Goal: Information Seeking & Learning: Learn about a topic

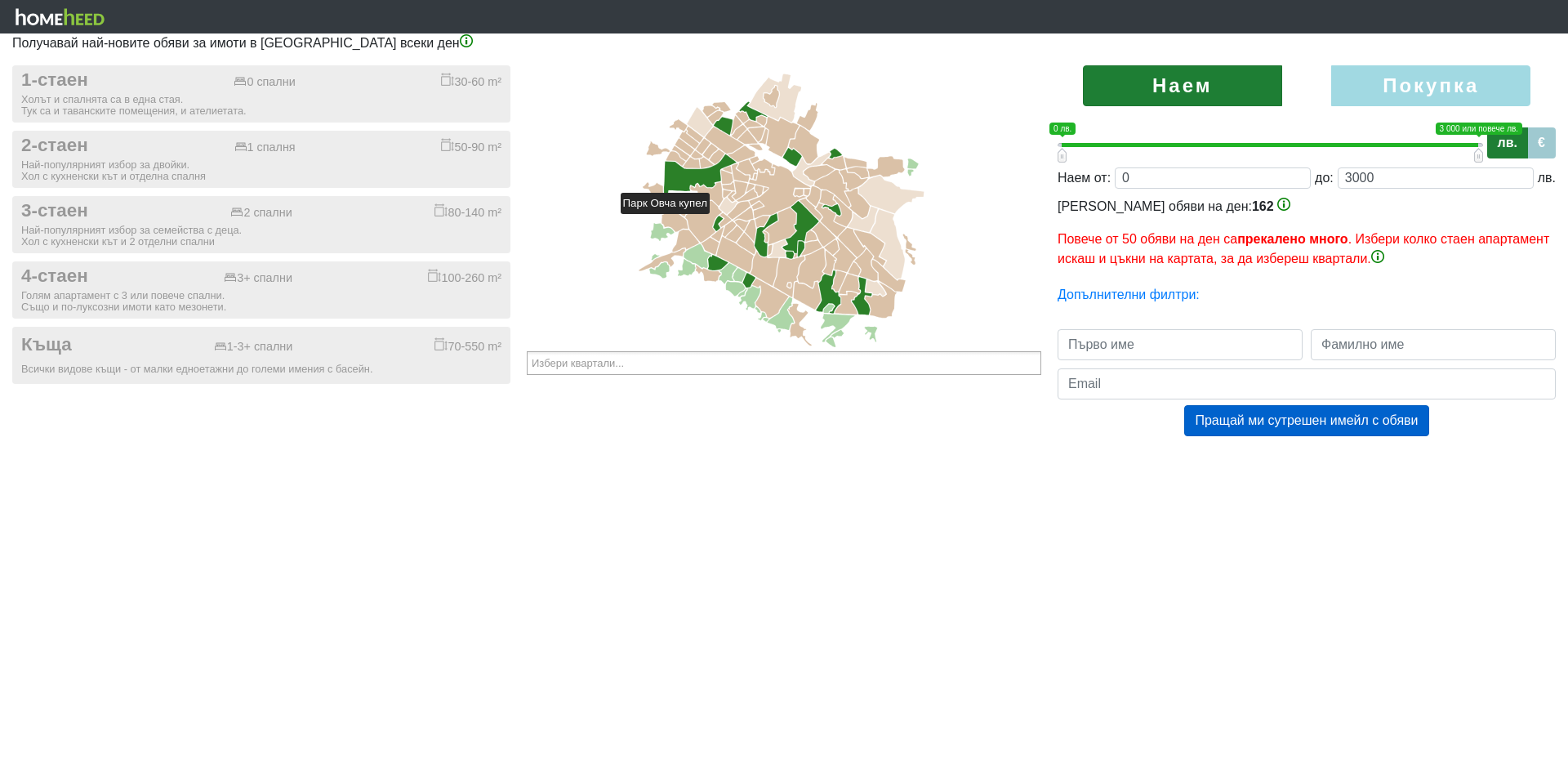
click at [717, 221] on icon at bounding box center [718, 223] width 10 height 15
click at [669, 360] on ul at bounding box center [784, 363] width 515 height 24
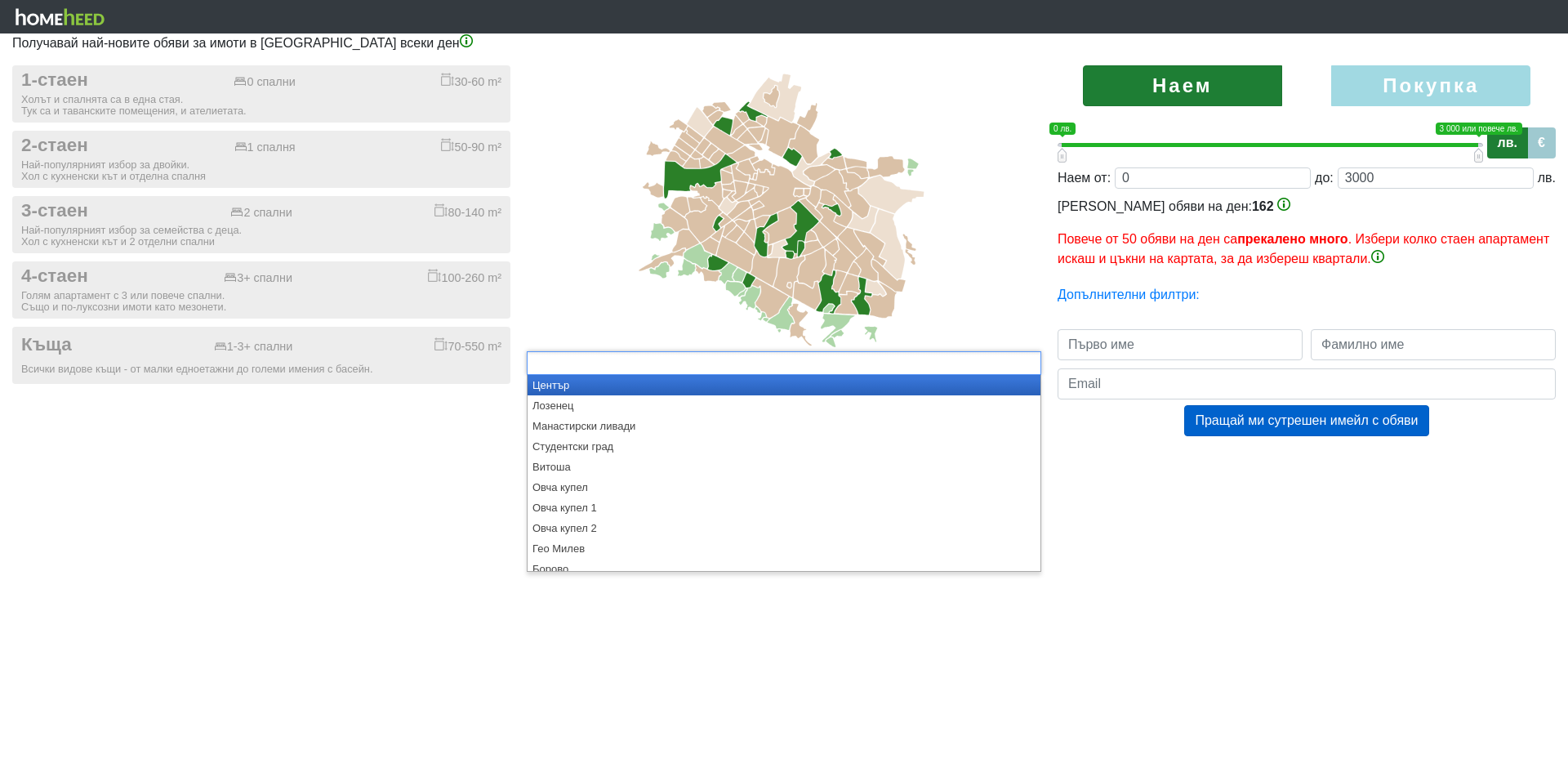
click at [669, 360] on ul at bounding box center [784, 363] width 515 height 24
click at [281, 453] on div "1-стаен 0 спални 30-60 m² Холът и спалнята са в една стая. Тук са и таванските …" at bounding box center [261, 267] width 523 height 404
type input "Избери квартали..."
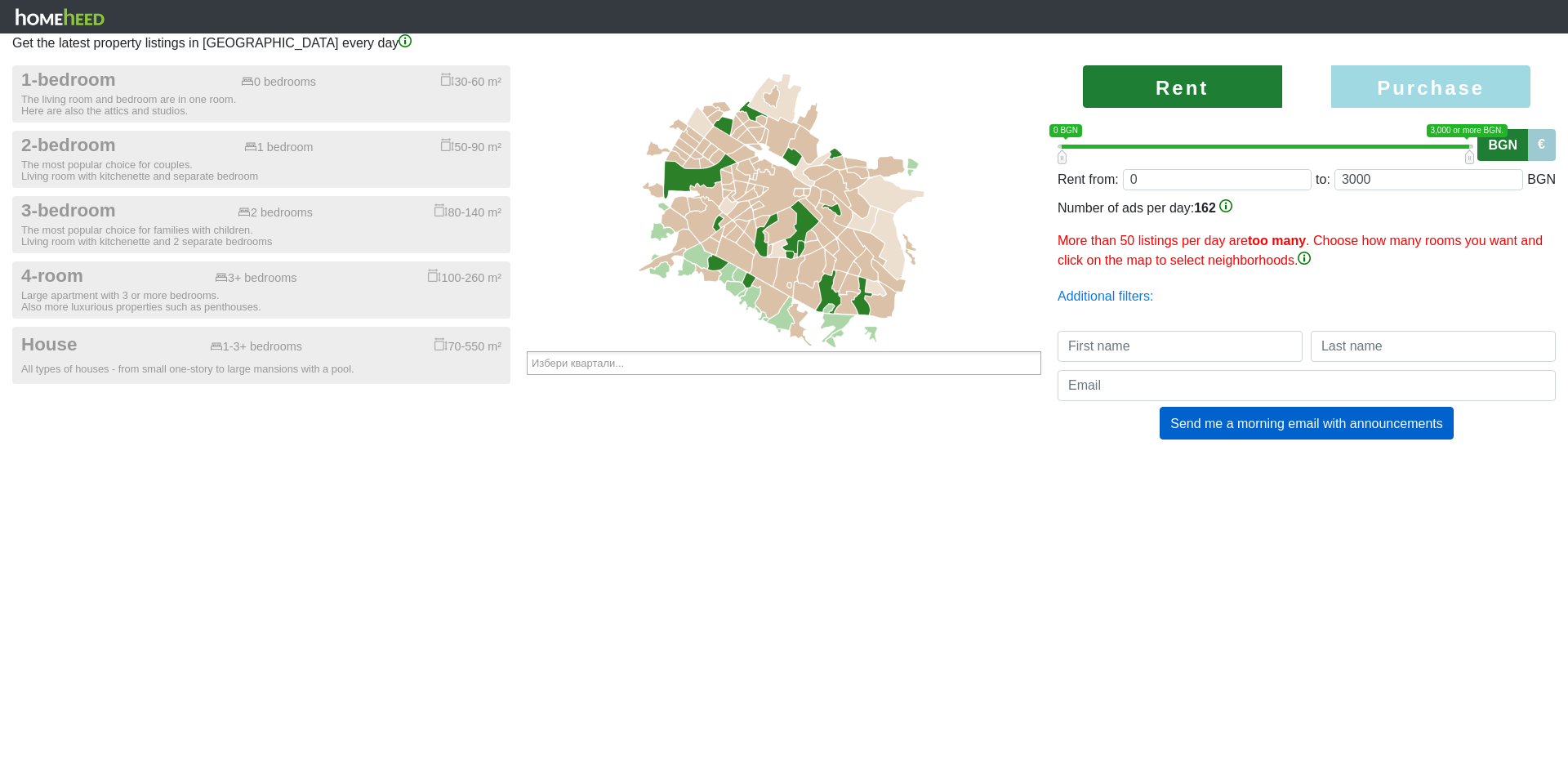
click at [214, 125] on div "1-bedroom 0 bedrooms 30-60 m² The living room and bedroom are in one room. Here…" at bounding box center [261, 224] width 498 height 319
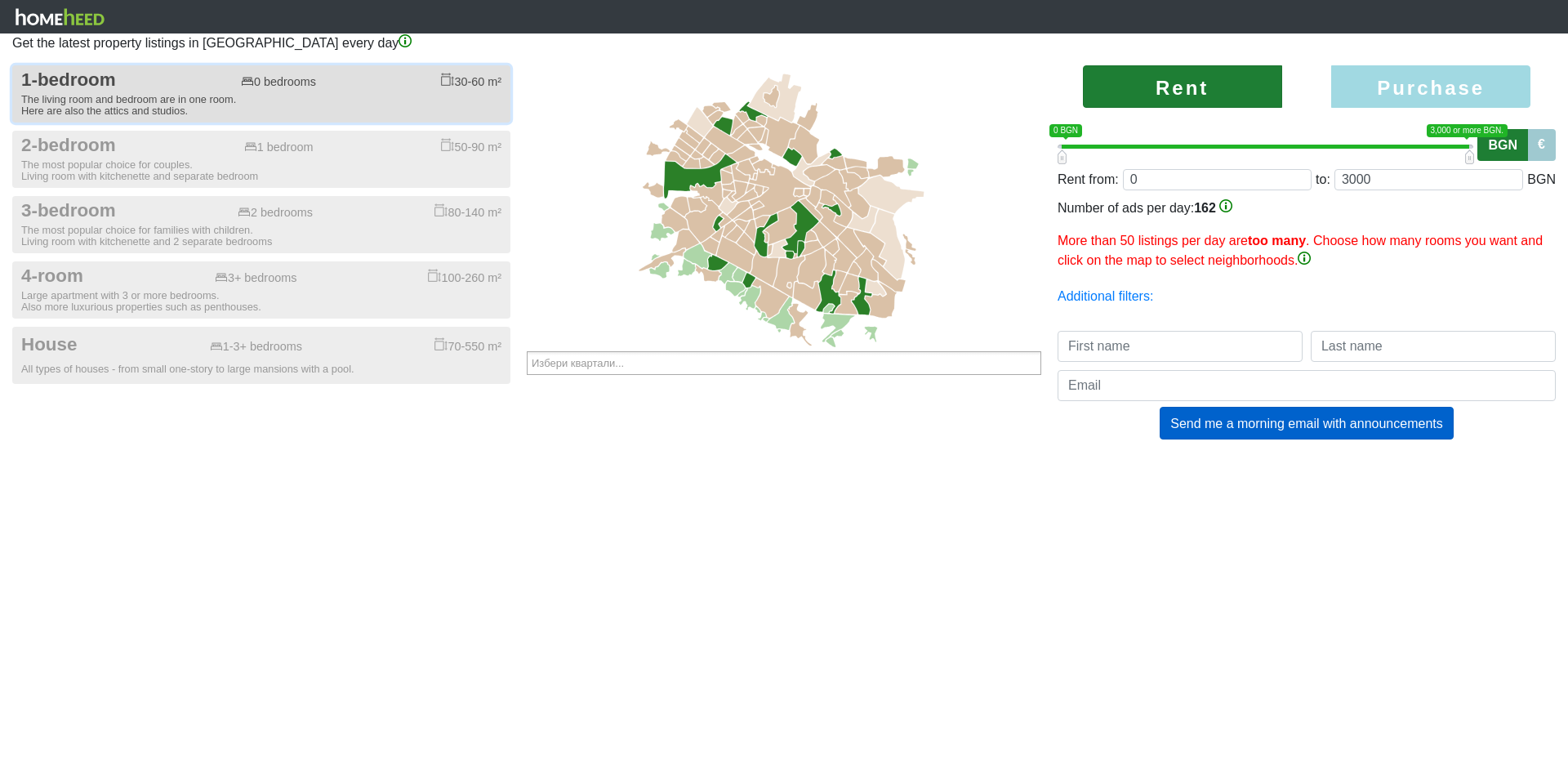
click at [227, 96] on font "The living room and bedroom are in one room." at bounding box center [128, 99] width 214 height 12
checkbox input "true"
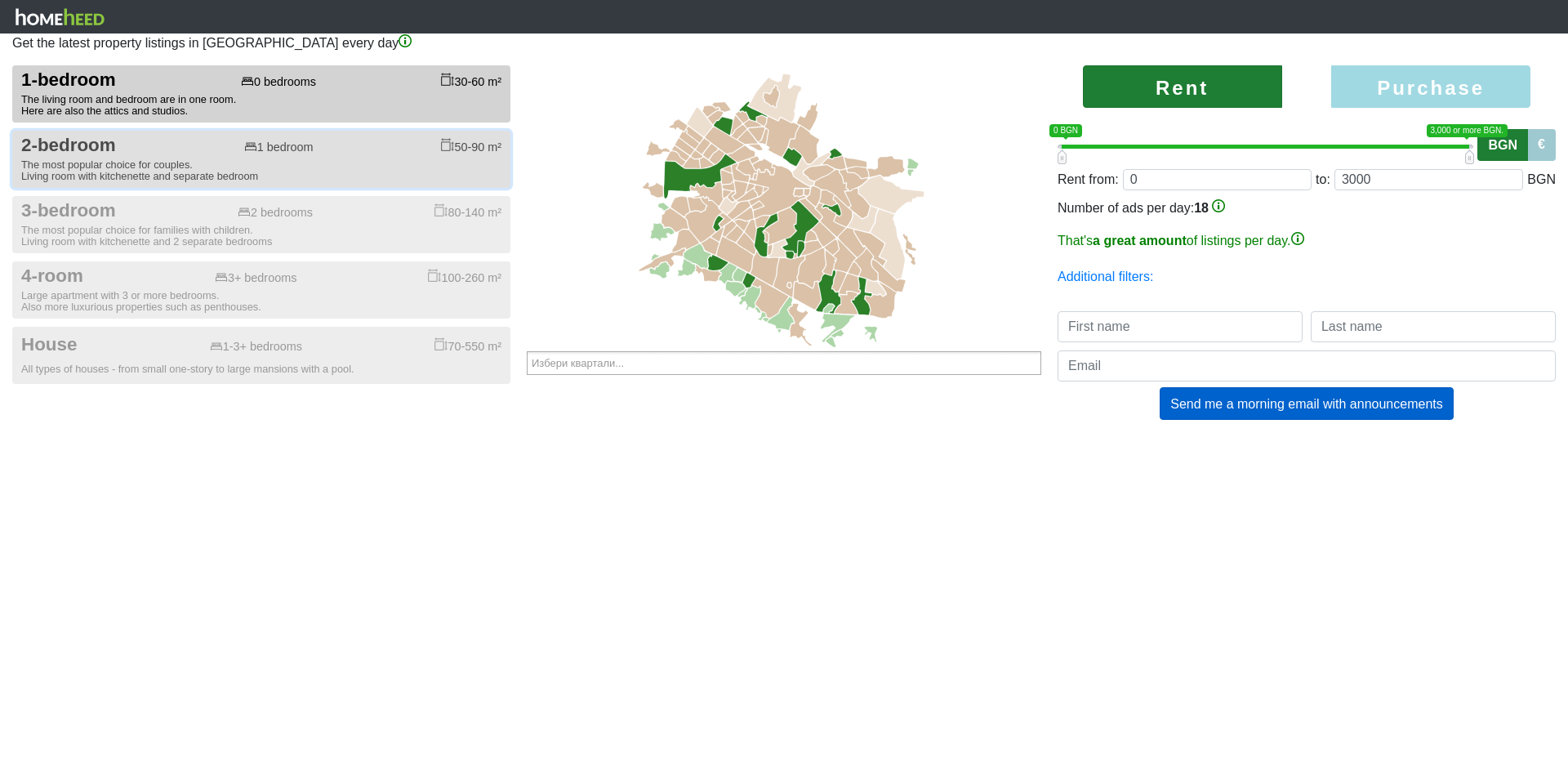
click at [231, 148] on div "2-bedroom 1 bedroom 50-90 m²" at bounding box center [261, 146] width 481 height 22
checkbox input "true"
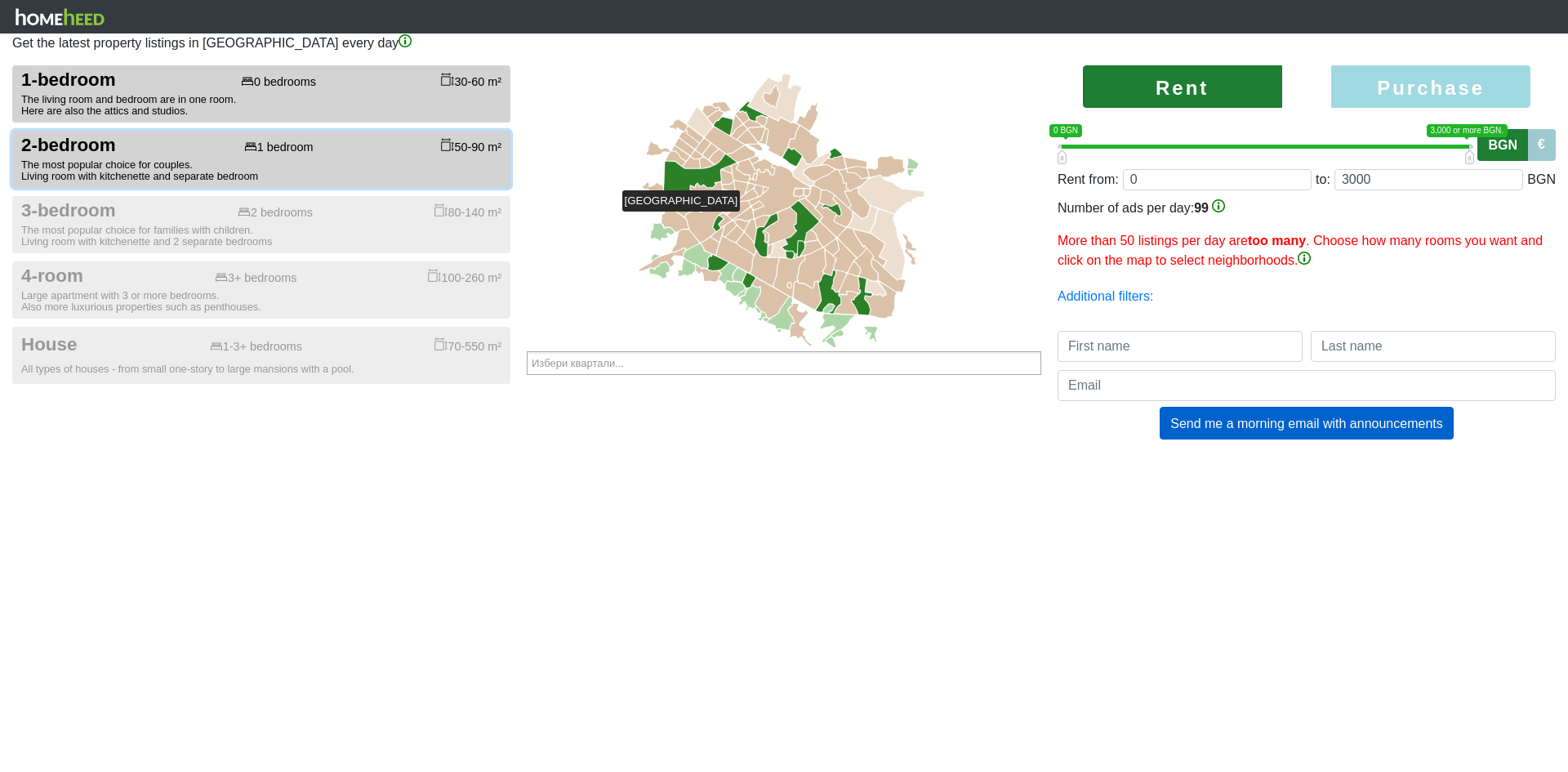
click at [719, 219] on icon at bounding box center [718, 223] width 10 height 15
click at [1188, 80] on font "Rent" at bounding box center [1181, 86] width 53 height 22
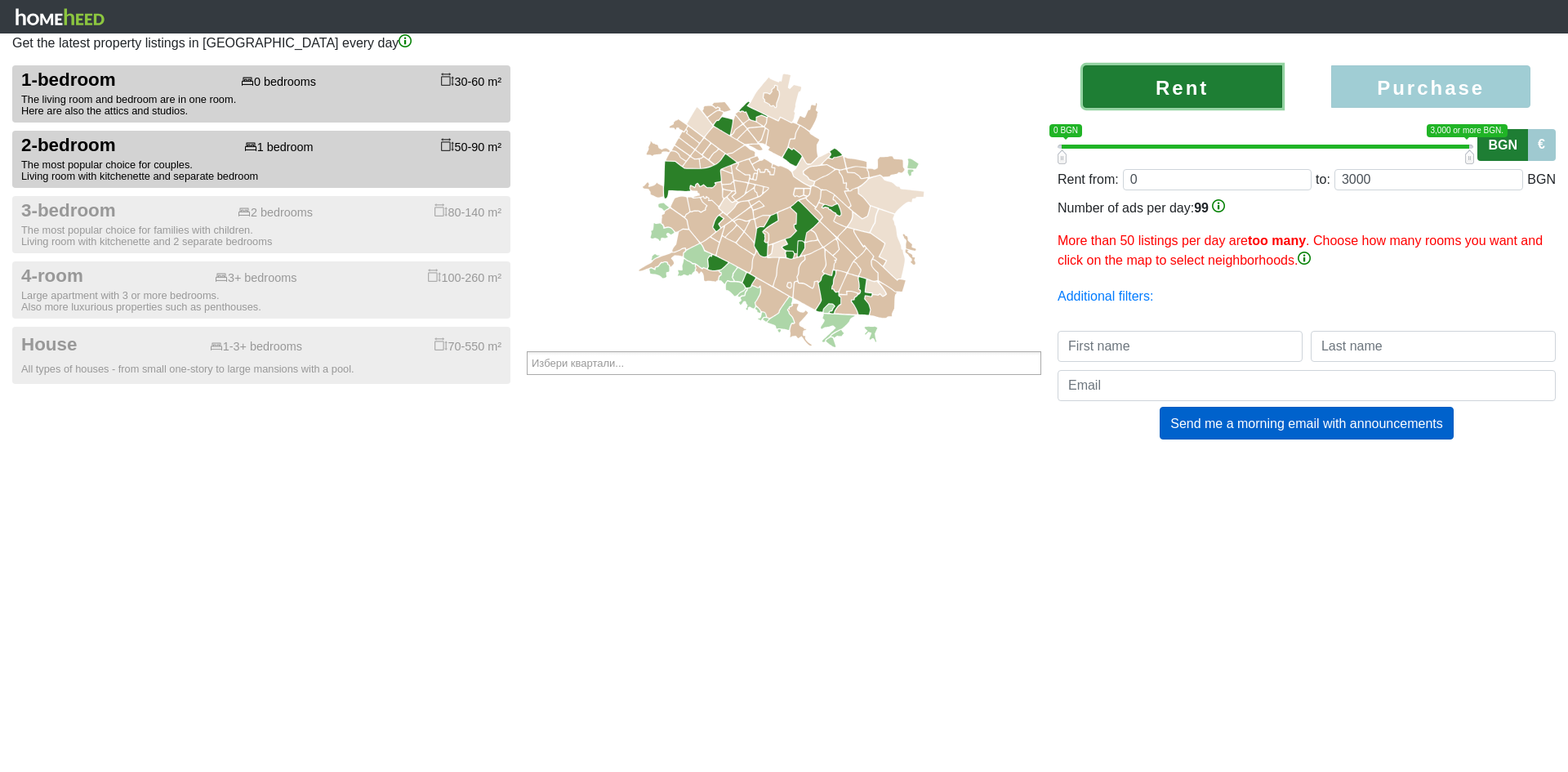
click at [1379, 71] on label "Purchase" at bounding box center [1431, 86] width 199 height 42
radio input "true"
type input "0;2000000"
type input "2000000"
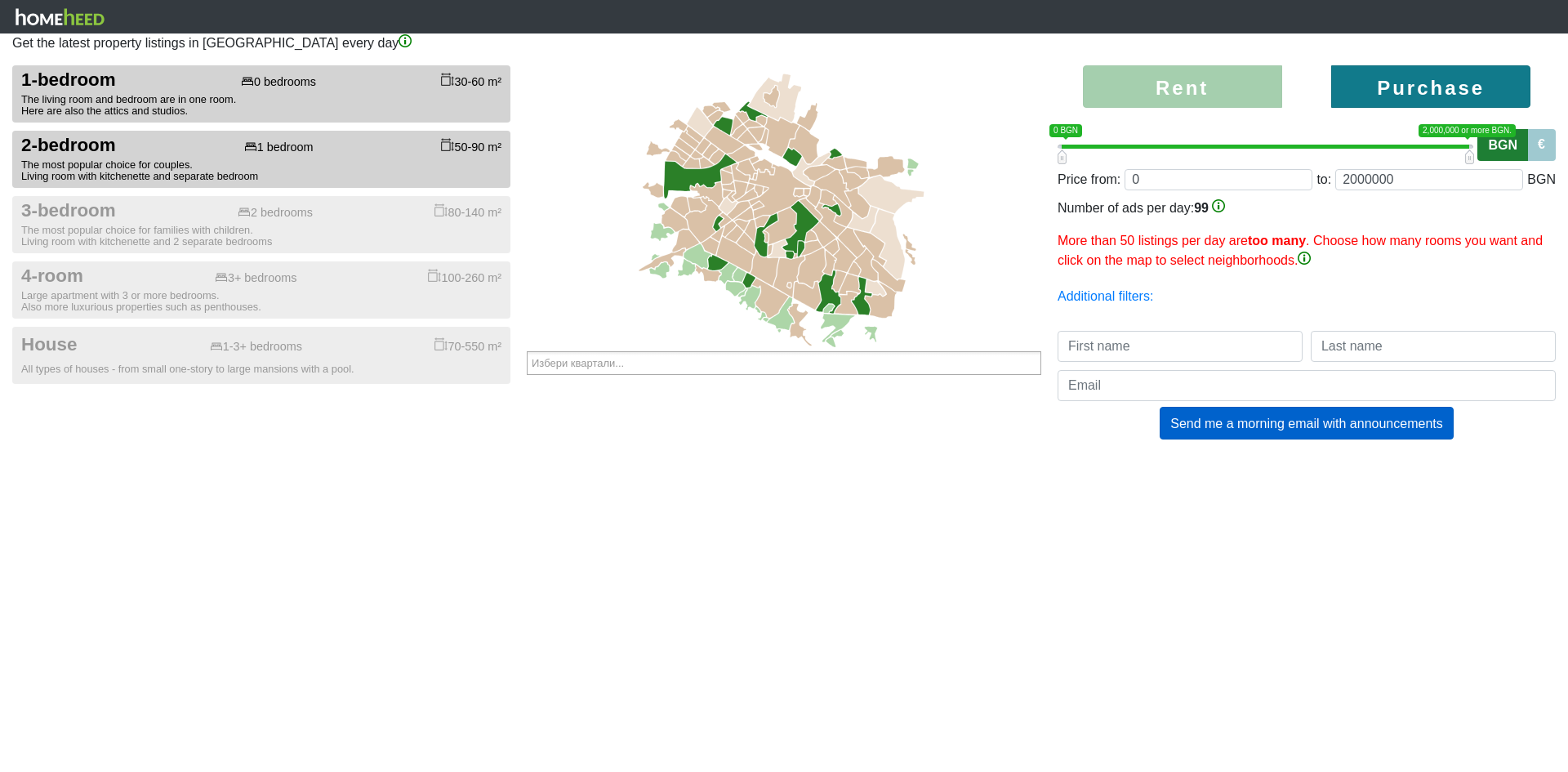
click at [1231, 92] on label "Rent" at bounding box center [1182, 86] width 199 height 42
radio input "true"
type input "0;3000"
type input "3000"
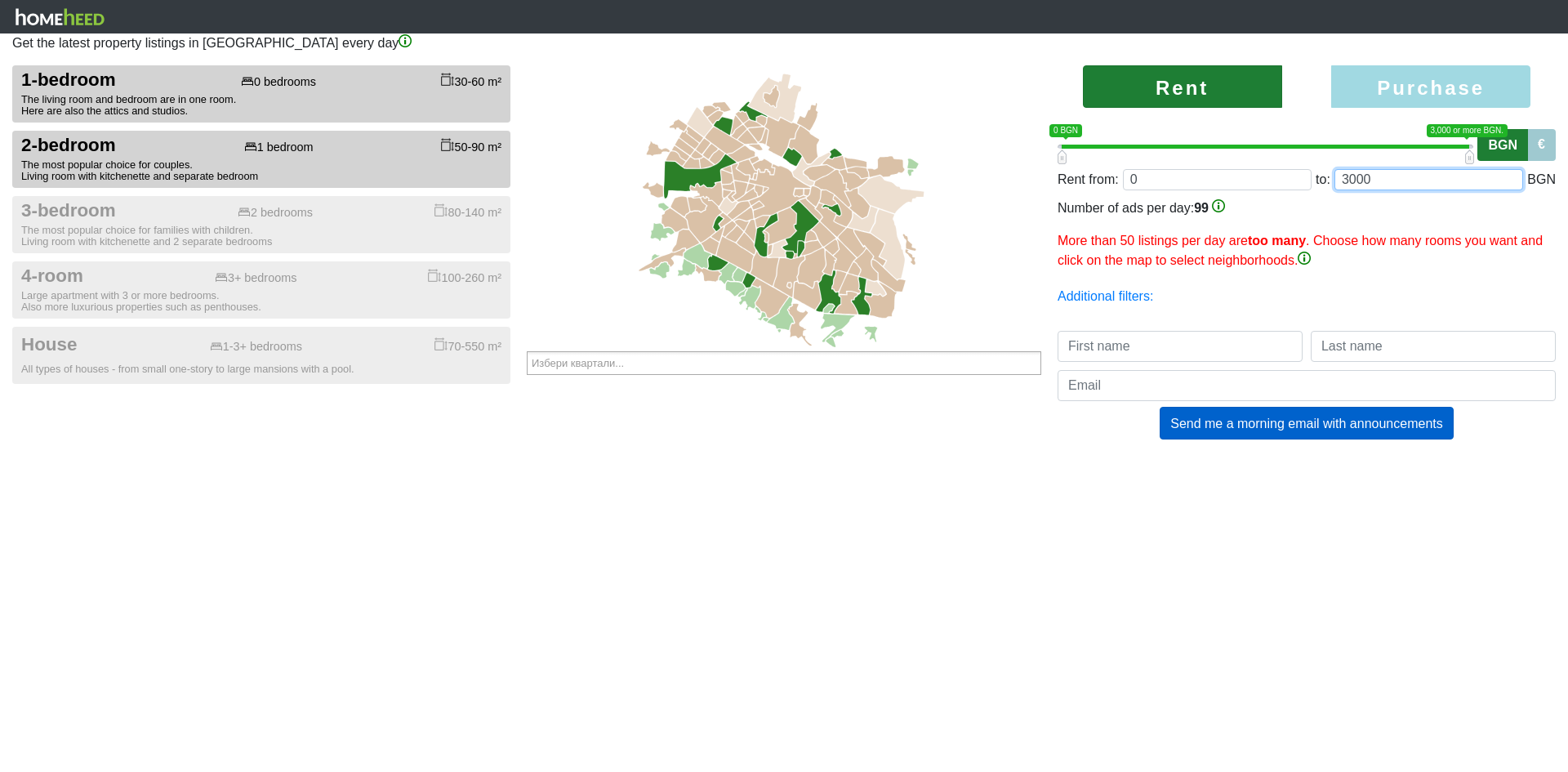
drag, startPoint x: 1387, startPoint y: 180, endPoint x: 1250, endPoint y: 175, distance: 137.1
click at [1285, 175] on div "Rent from: 0 to: 3000 BGN" at bounding box center [1307, 180] width 498 height 21
type input "0;1"
type input "1"
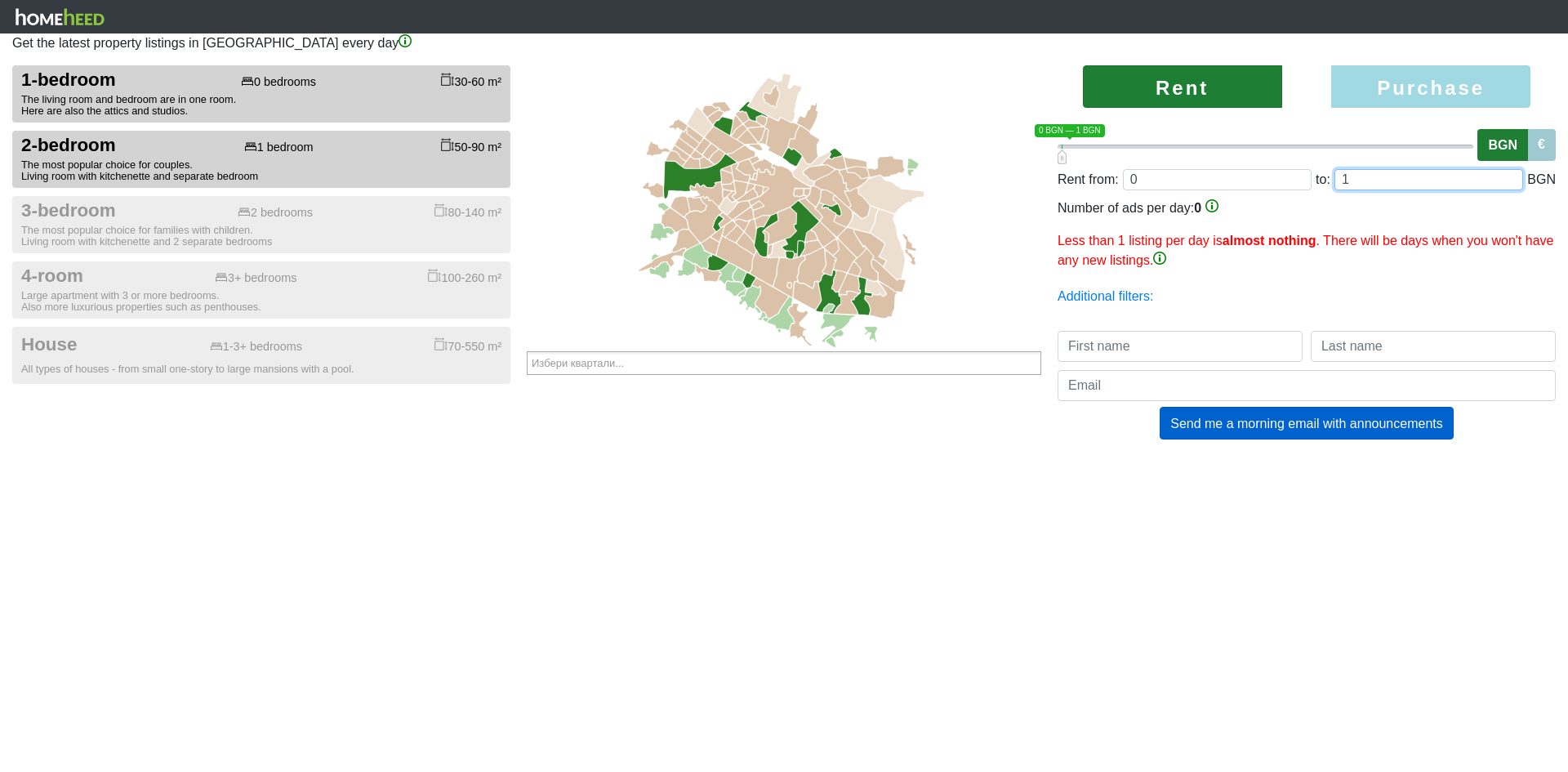
type input "0;15"
type input "15"
type input "0;150"
type input "150"
type input "0;1500"
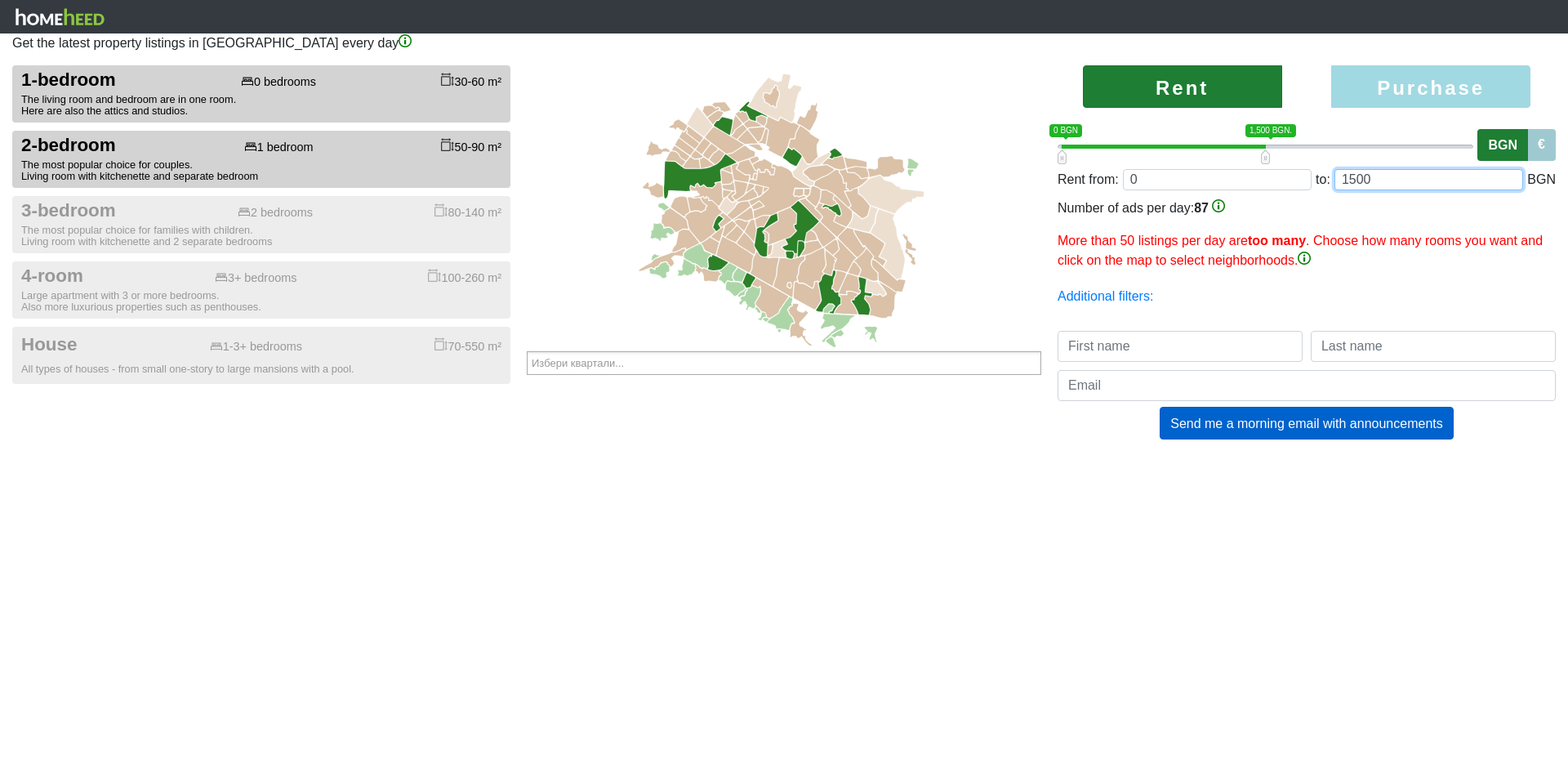
type input "1500"
click at [12, 65] on button "1-bedroom 0 bedrooms 30-60 m² The living room and bedroom are in one room. Here…" at bounding box center [261, 94] width 498 height 57
checkbox input "false"
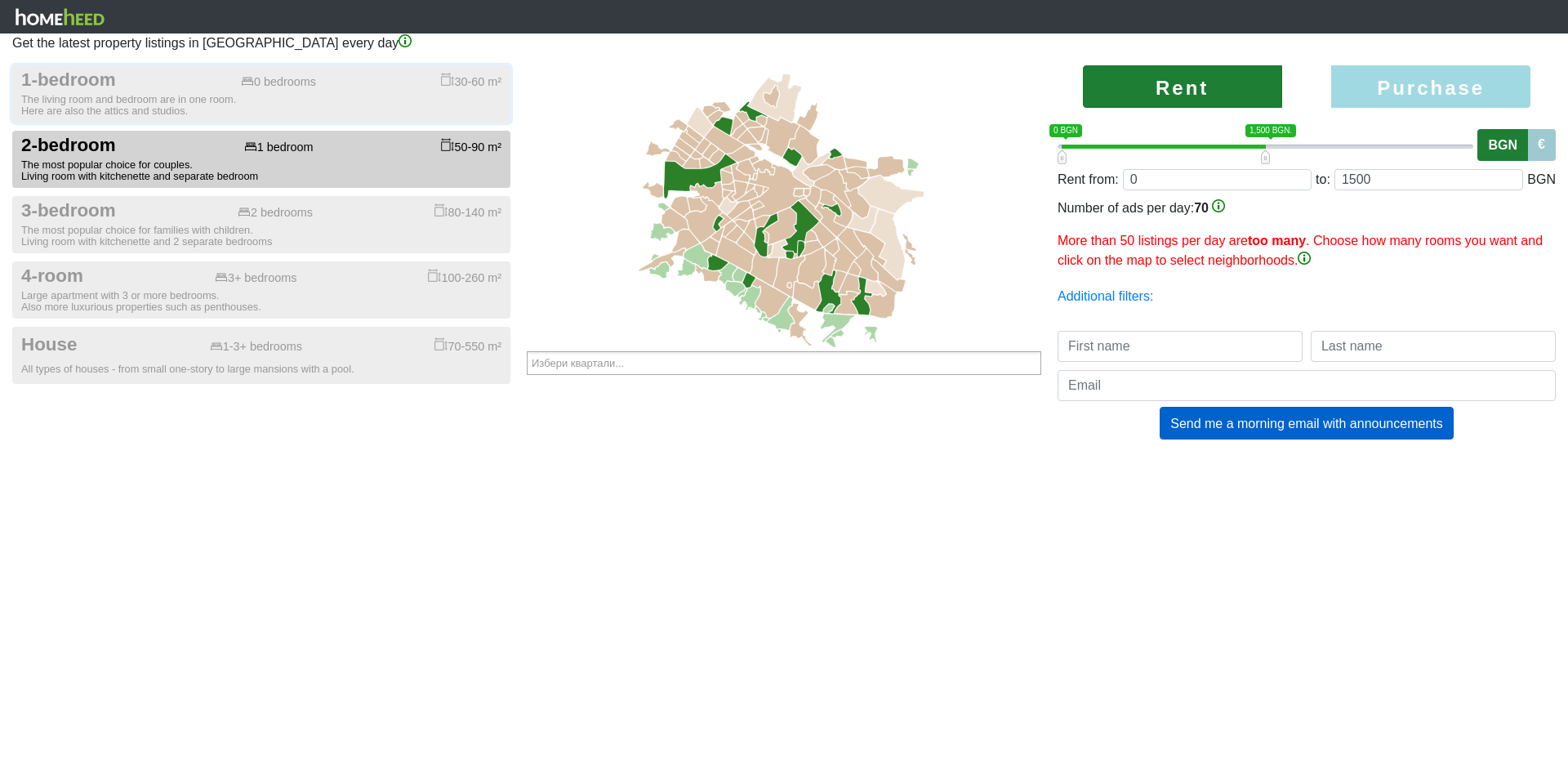
click at [1383, 253] on p "More than 50 listings per day are too many . Choose how many rooms you want and…" at bounding box center [1307, 250] width 498 height 39
click at [1120, 297] on font "Additional filters:" at bounding box center [1106, 296] width 96 height 14
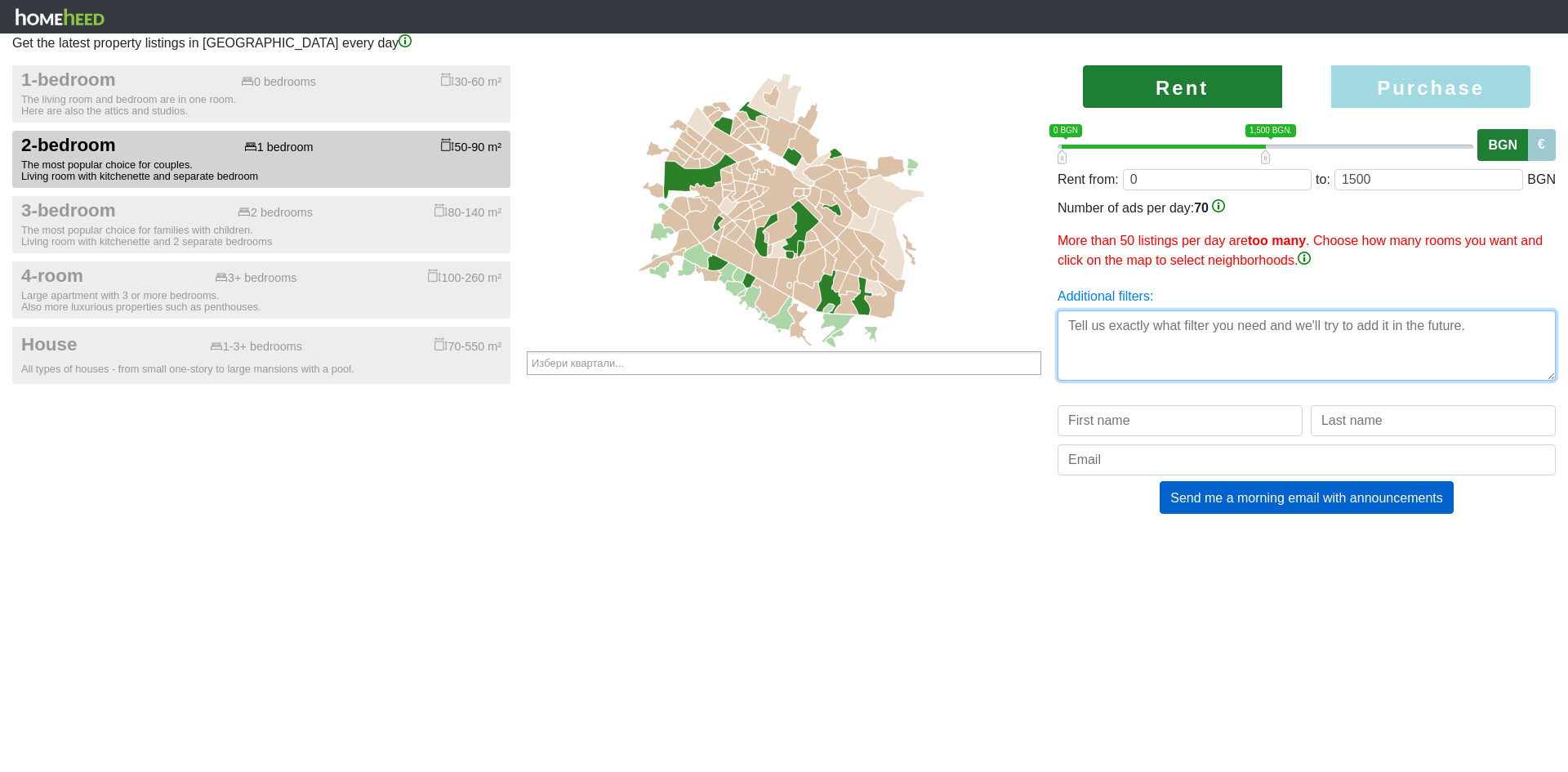
click at [1161, 336] on textarea at bounding box center [1307, 345] width 498 height 70
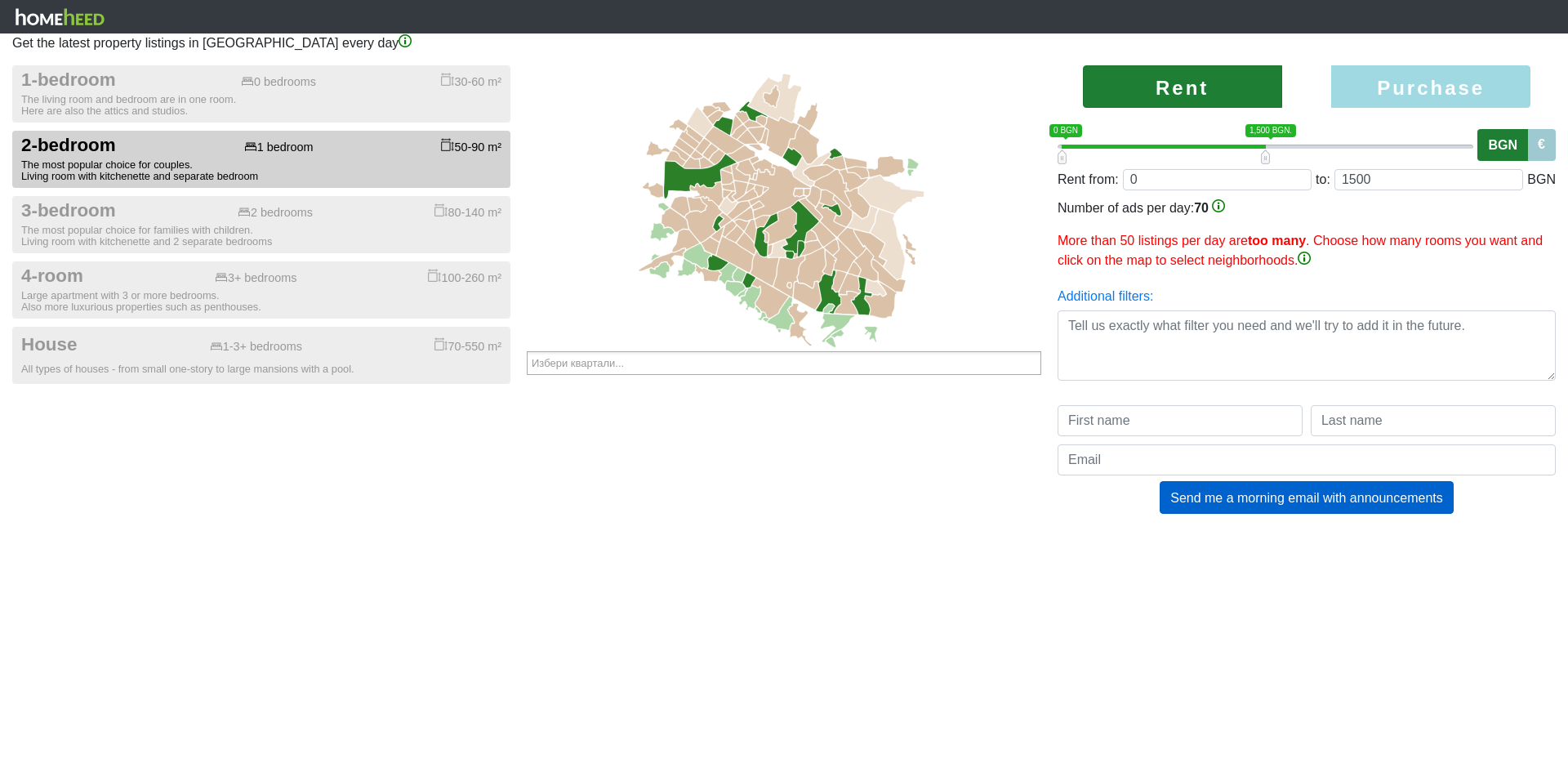
click at [1206, 75] on font "Rent" at bounding box center [1181, 85] width 53 height 22
click at [1439, 97] on font "Purchase" at bounding box center [1431, 86] width 108 height 22
radio input "true"
type input "0;2000000"
type input "2000000"
